Goal: Information Seeking & Learning: Learn about a topic

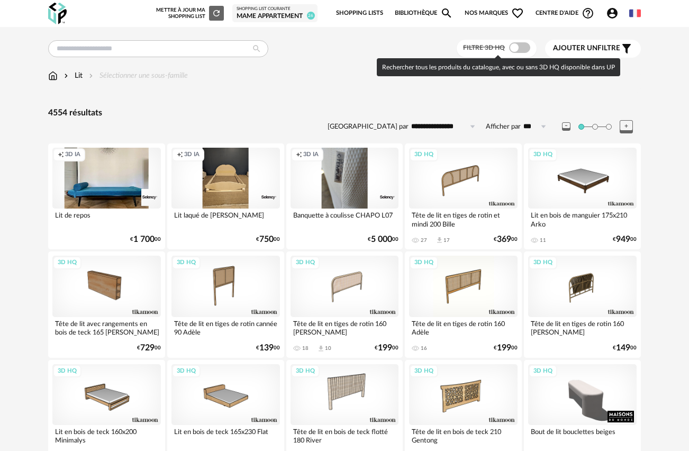
click at [521, 50] on span at bounding box center [519, 47] width 21 height 11
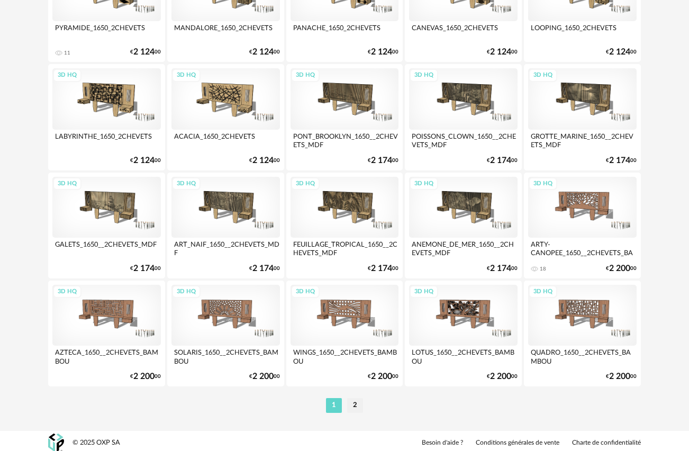
scroll to position [1920, 0]
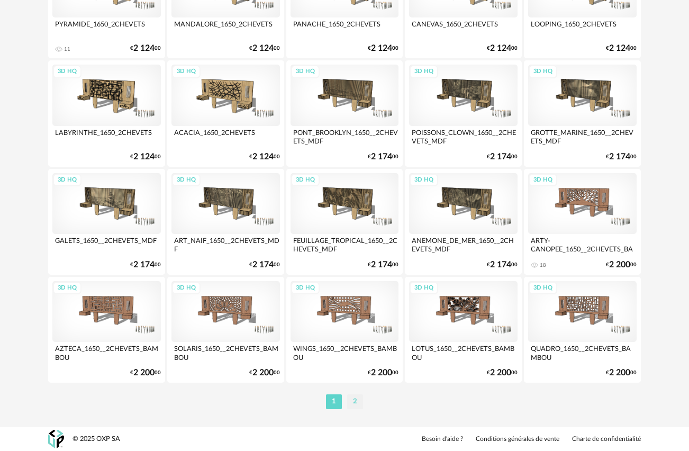
click at [354, 403] on li "2" at bounding box center [355, 401] width 16 height 15
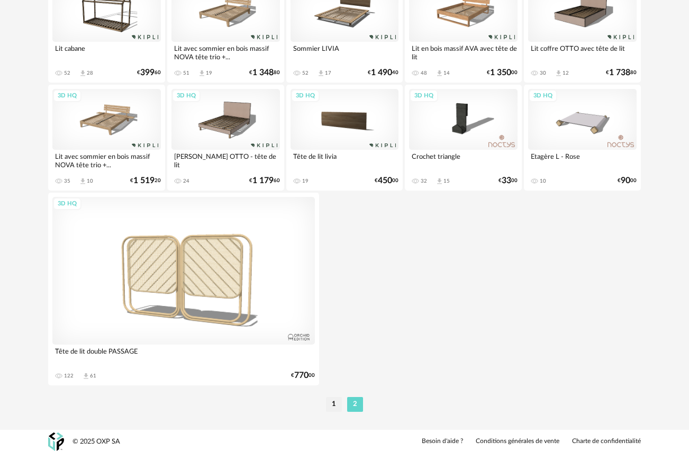
scroll to position [278, 0]
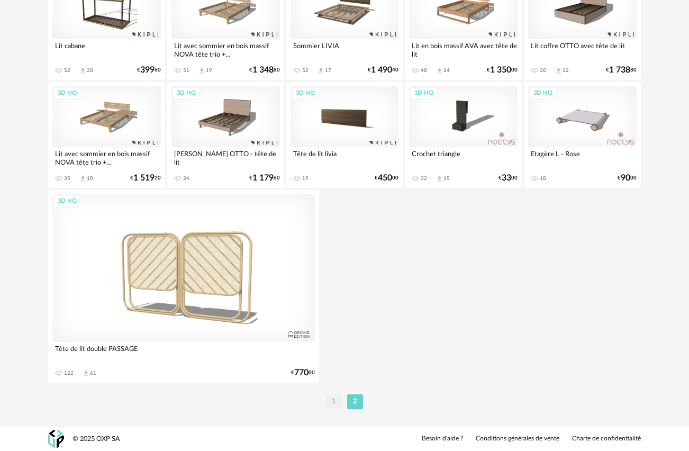
click at [332, 405] on li "1" at bounding box center [334, 401] width 16 height 15
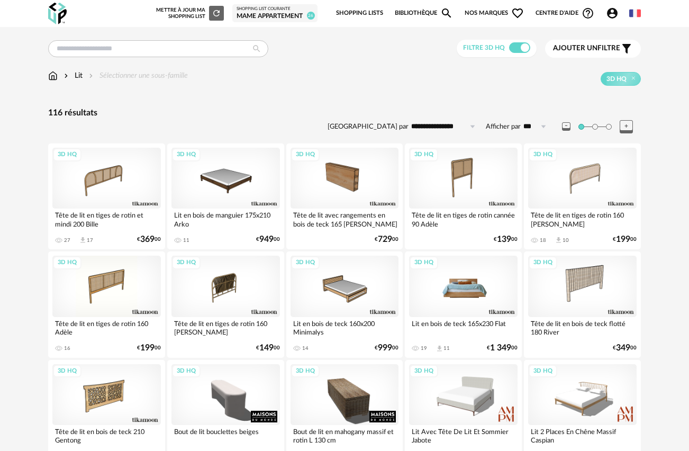
click at [467, 289] on div "3D HQ" at bounding box center [463, 286] width 108 height 61
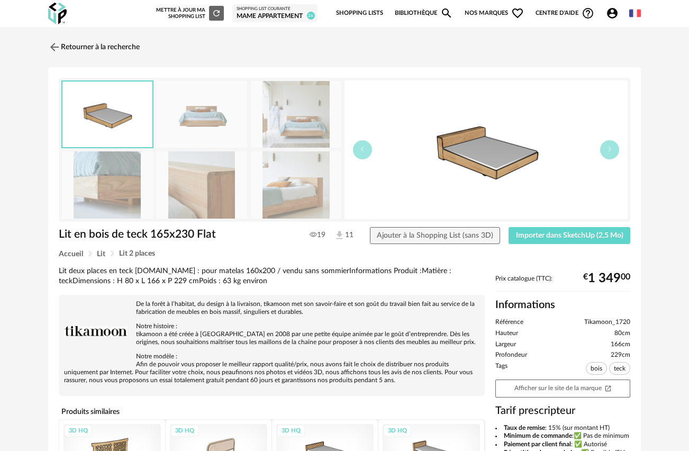
click at [212, 183] on img at bounding box center [201, 184] width 91 height 67
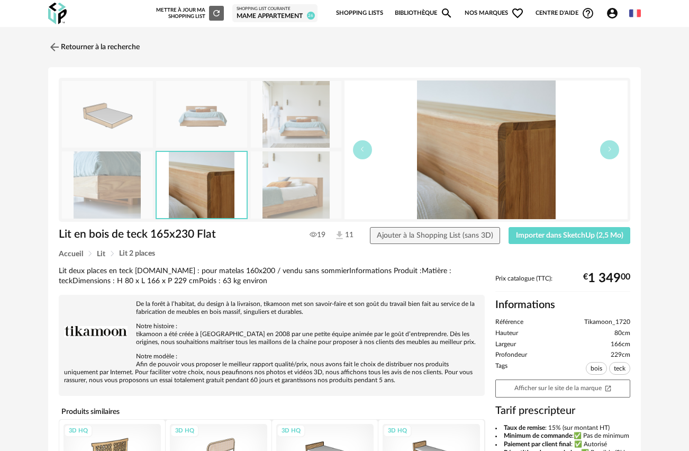
click at [210, 116] on img at bounding box center [201, 114] width 91 height 67
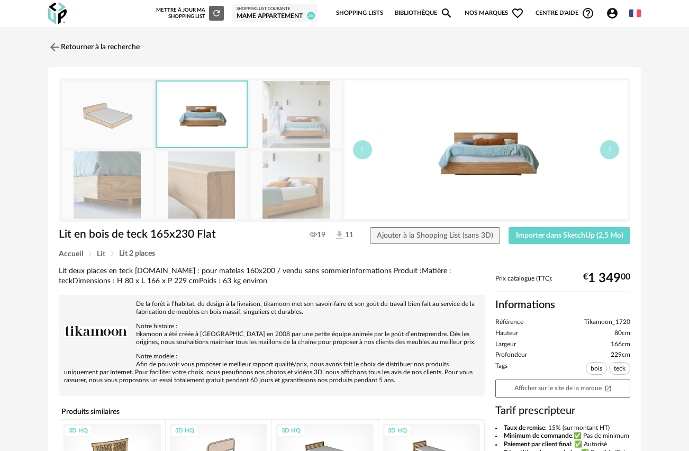
click at [125, 115] on img at bounding box center [107, 114] width 91 height 67
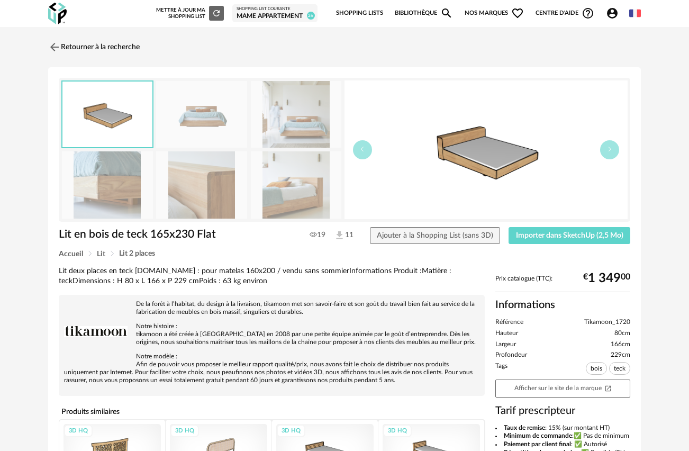
click at [277, 196] on img at bounding box center [296, 184] width 91 height 67
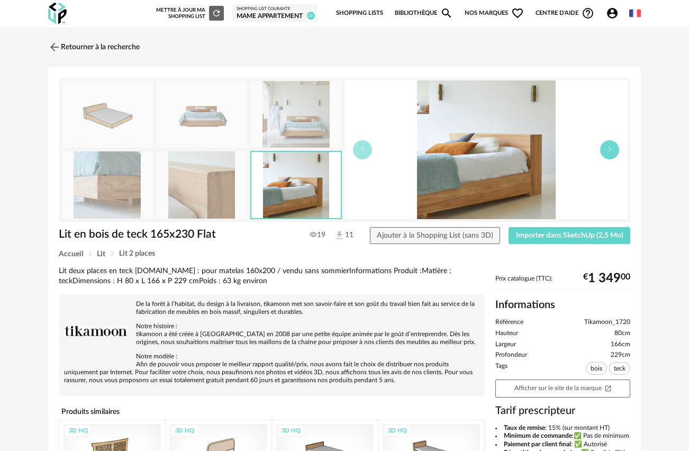
click at [617, 153] on button "button" at bounding box center [609, 149] width 19 height 19
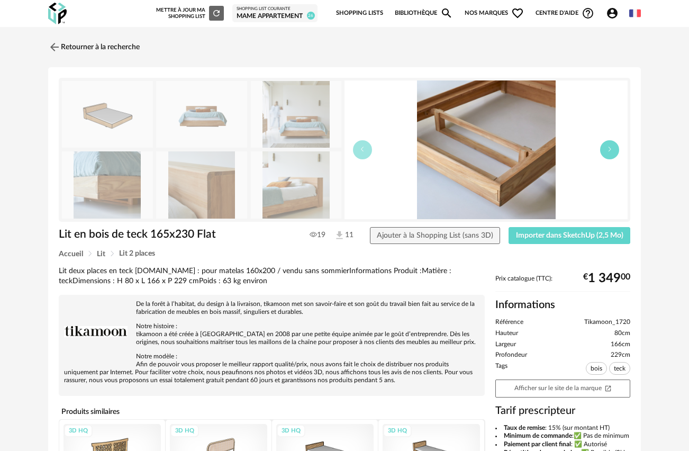
click at [617, 153] on button "button" at bounding box center [609, 149] width 19 height 19
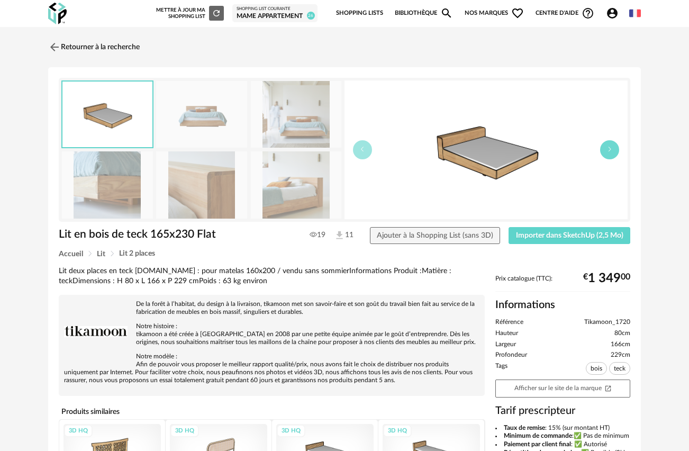
click at [617, 153] on button "button" at bounding box center [609, 149] width 19 height 19
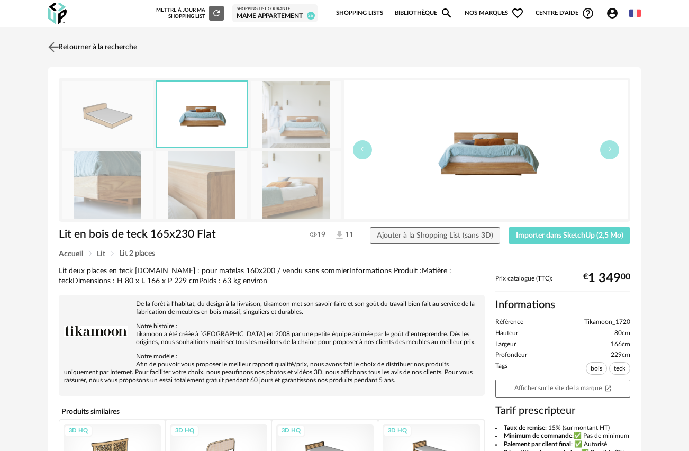
click at [53, 47] on img at bounding box center [53, 46] width 15 height 15
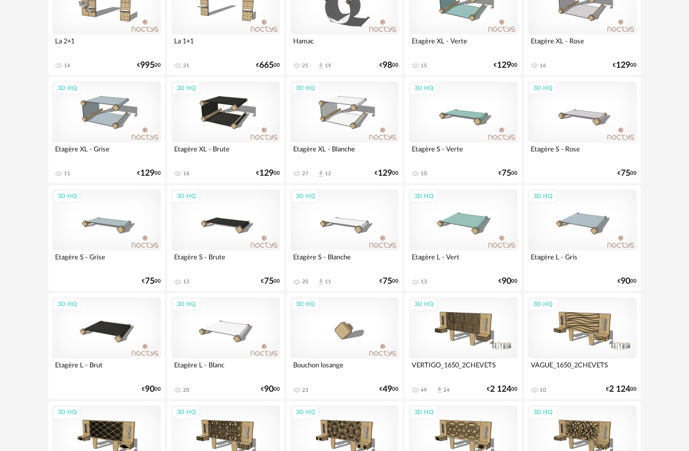
scroll to position [1705, 0]
